Goal: Task Accomplishment & Management: Use online tool/utility

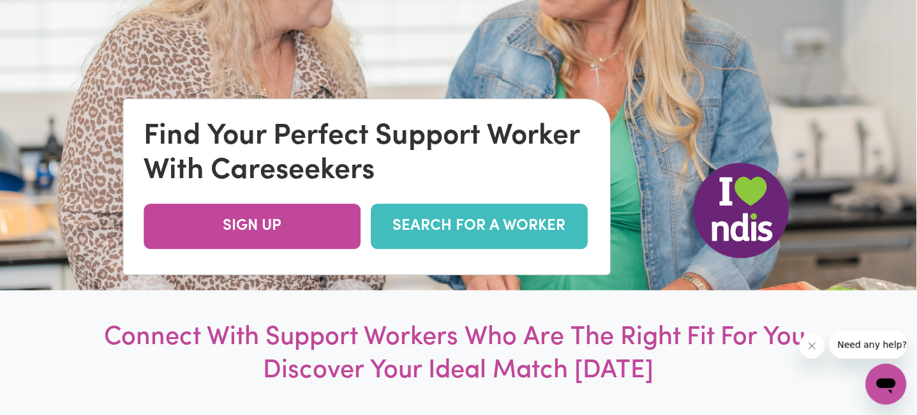
scroll to position [170, 0]
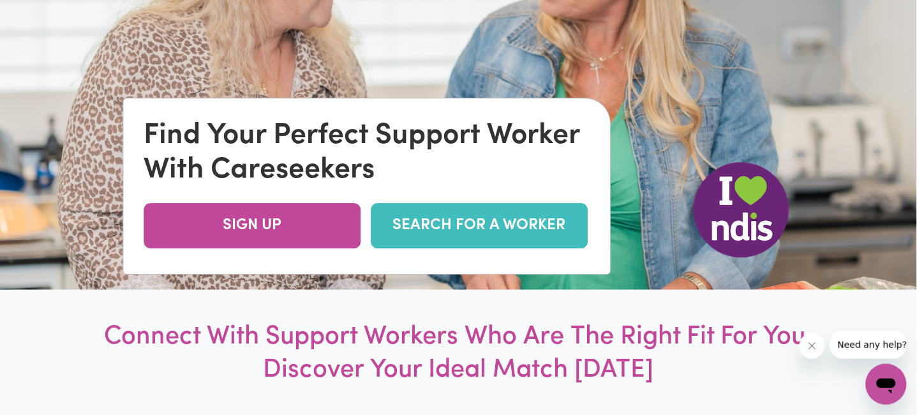
click at [493, 217] on link "SEARCH FOR A WORKER" at bounding box center [479, 225] width 217 height 45
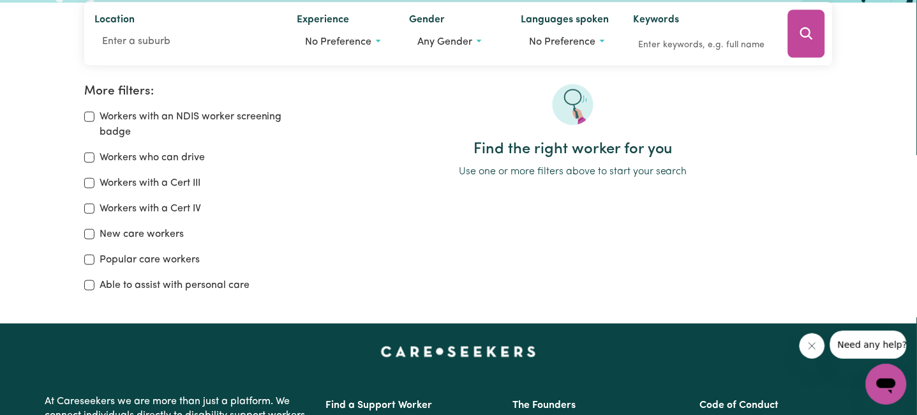
click at [92, 163] on div "Workers who can drive" at bounding box center [191, 157] width 214 height 15
click at [87, 153] on input "Workers who can drive" at bounding box center [89, 158] width 10 height 10
checkbox input "true"
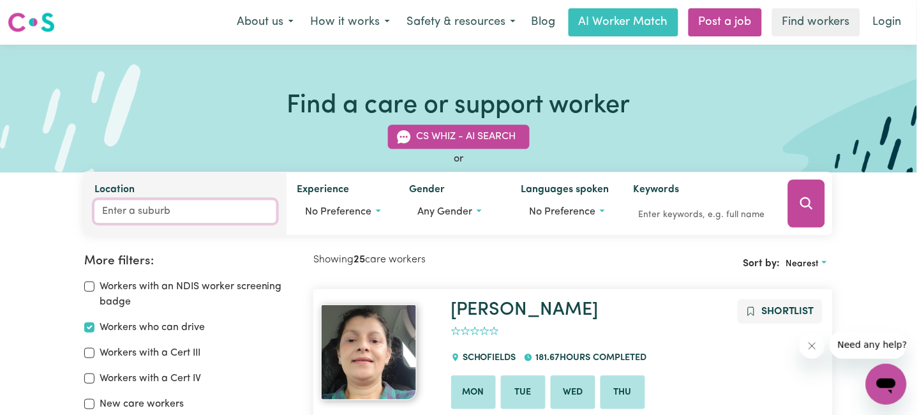
click at [128, 211] on input "Location" at bounding box center [185, 211] width 183 height 23
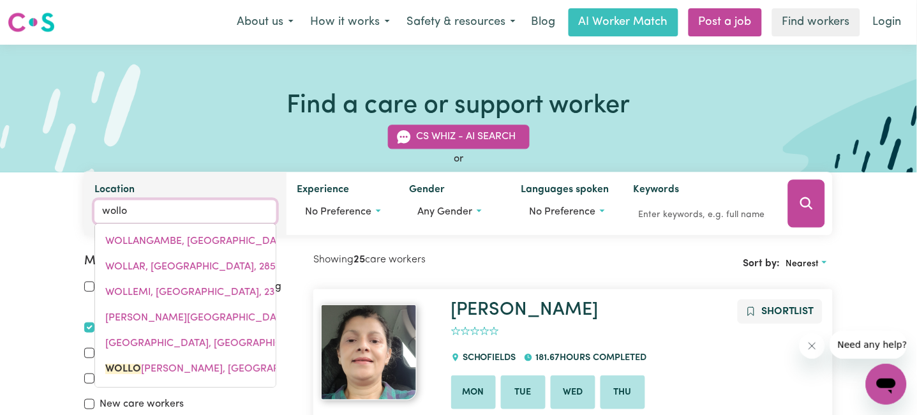
type input "wollon"
type input "wollonGBAR, New South Wales, 2477"
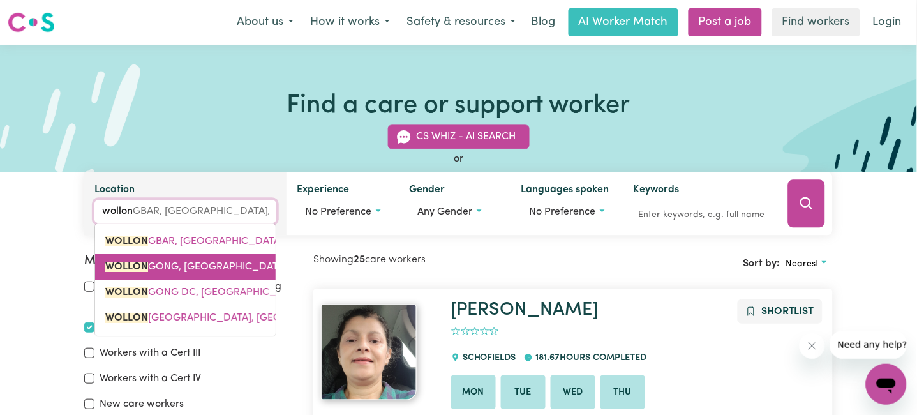
click at [154, 269] on span "WOLLON GONG, New South Wales, 2500" at bounding box center [210, 267] width 211 height 10
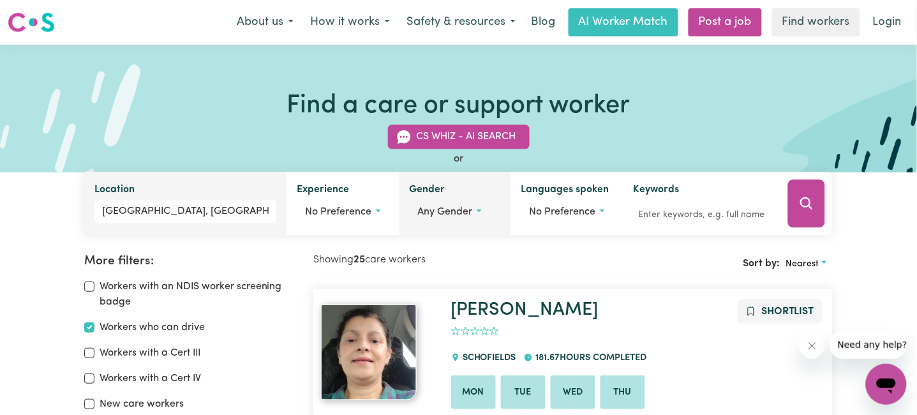
click at [442, 212] on span "Any gender" at bounding box center [445, 212] width 55 height 10
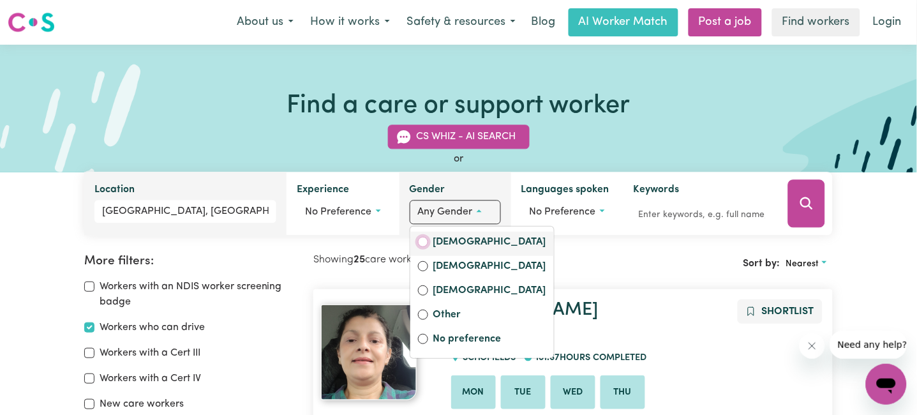
click at [421, 243] on input "Female" at bounding box center [423, 242] width 10 height 10
radio input "true"
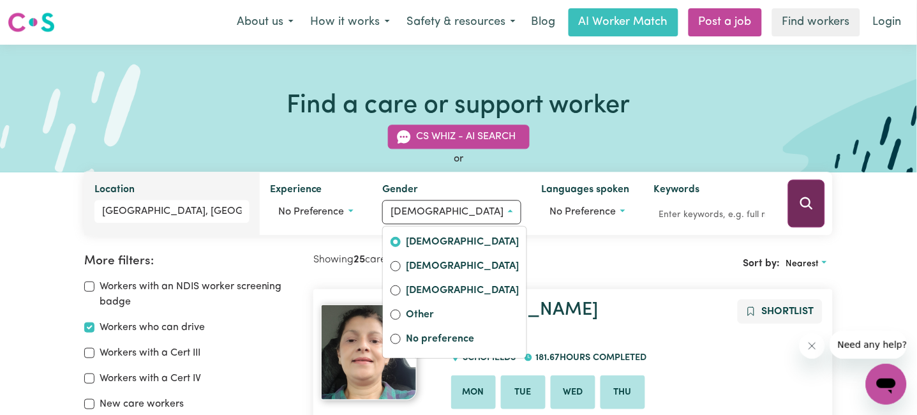
click at [814, 199] on icon "Search" at bounding box center [806, 203] width 15 height 15
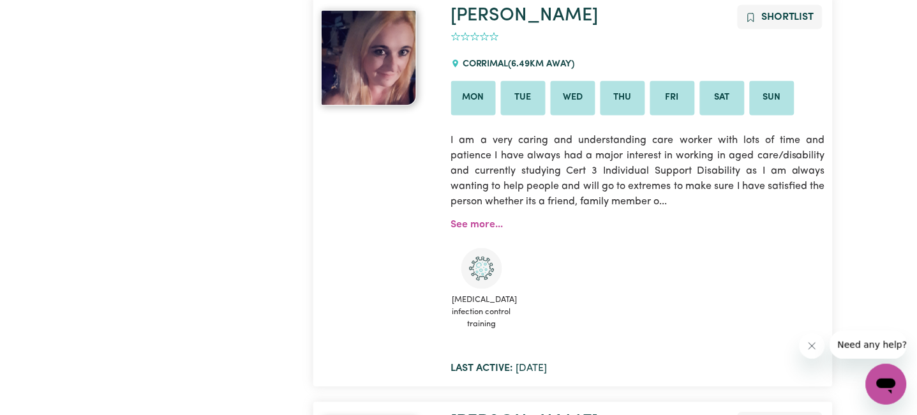
scroll to position [1319, 0]
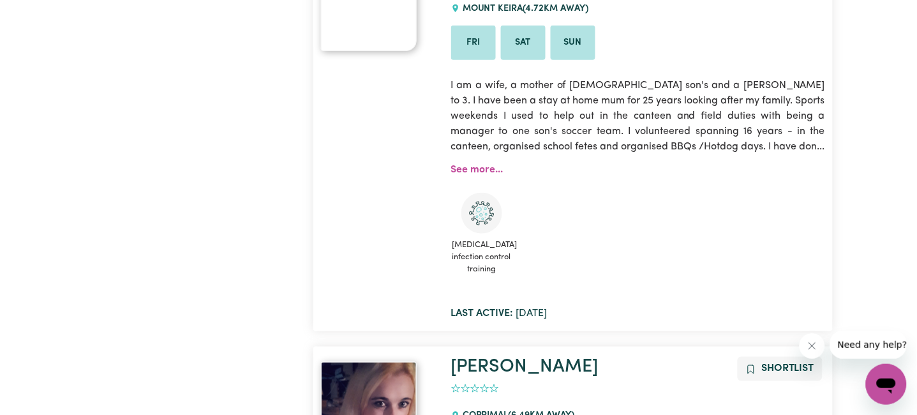
scroll to position [448, 0]
